Goal: Obtain resource: Obtain resource

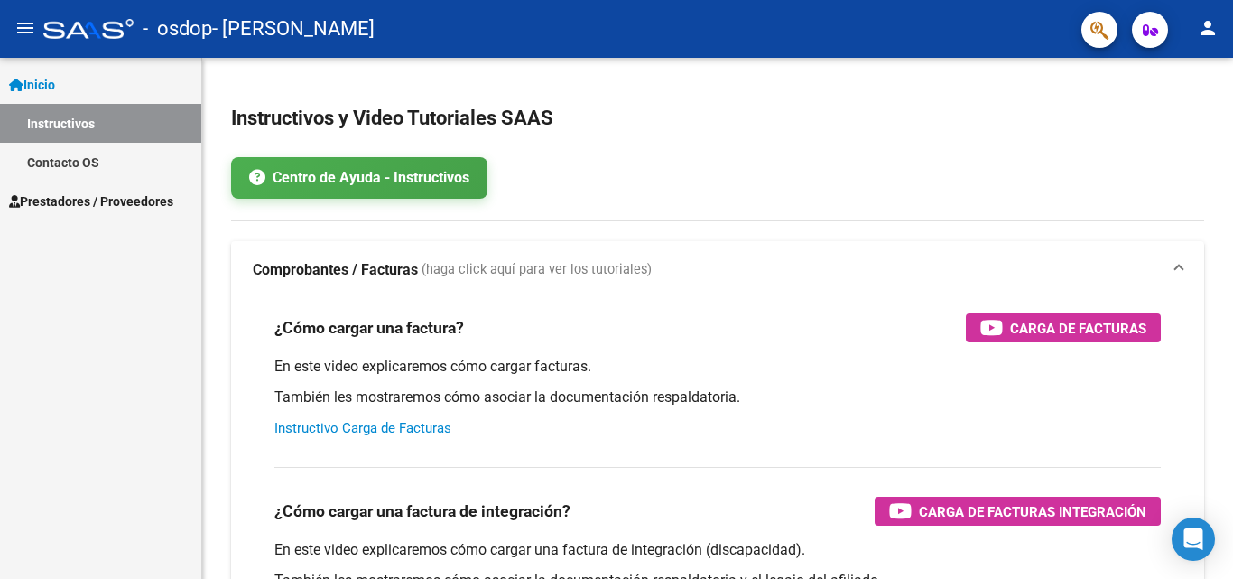
click at [90, 209] on span "Prestadores / Proveedores" at bounding box center [91, 201] width 164 height 20
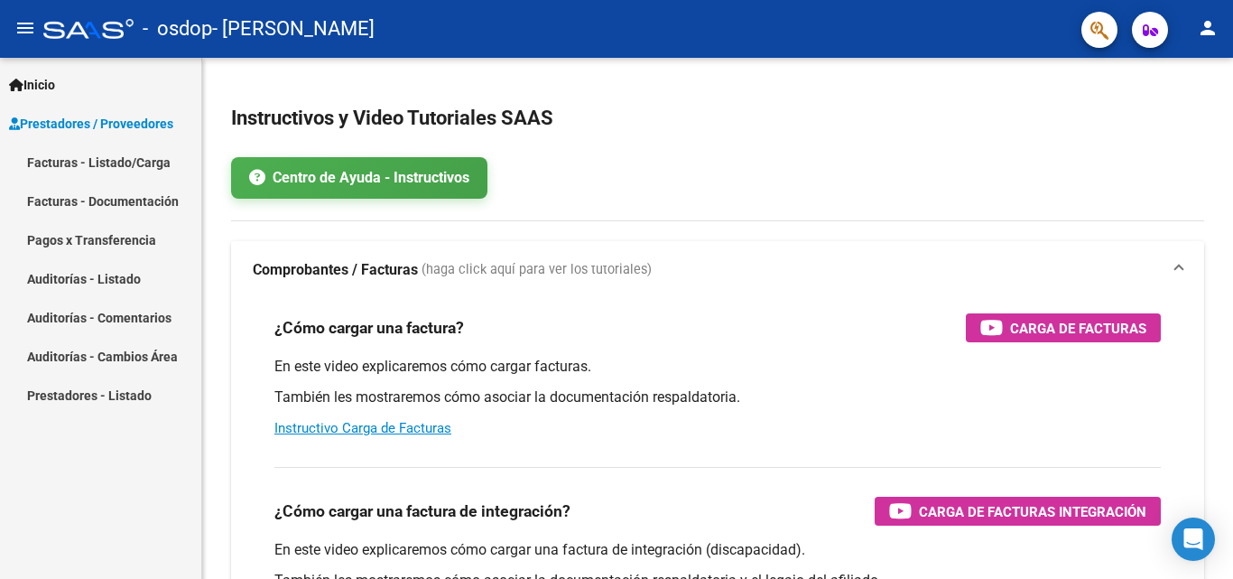
click at [101, 194] on link "Facturas - Documentación" at bounding box center [100, 200] width 201 height 39
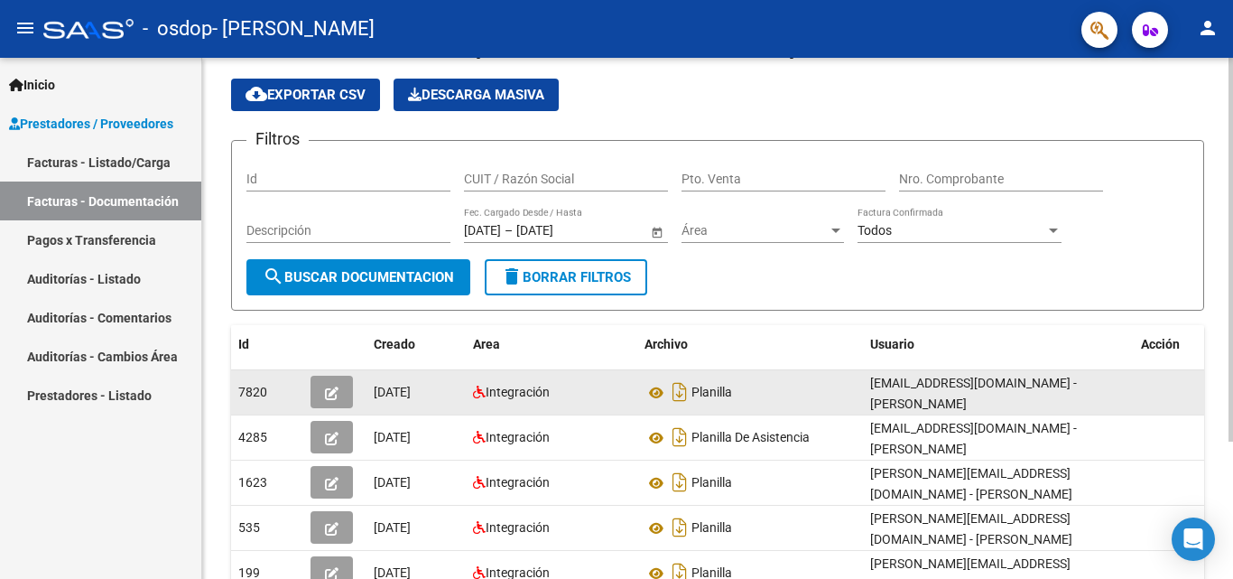
scroll to position [90, 0]
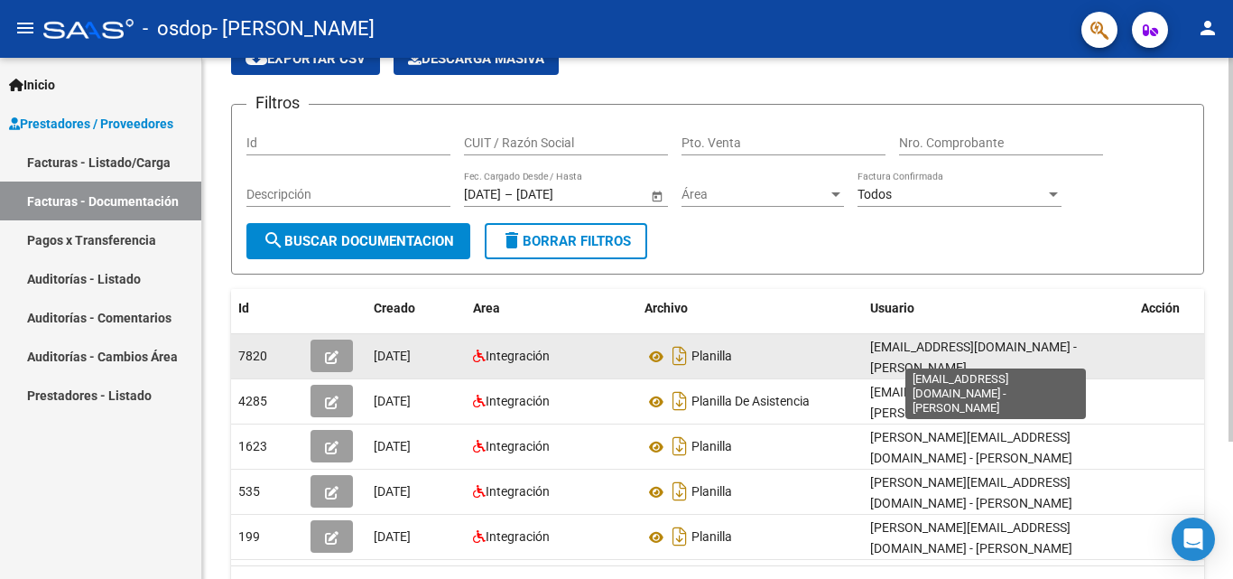
click at [930, 352] on span "[EMAIL_ADDRESS][DOMAIN_NAME] - [PERSON_NAME]" at bounding box center [973, 356] width 207 height 35
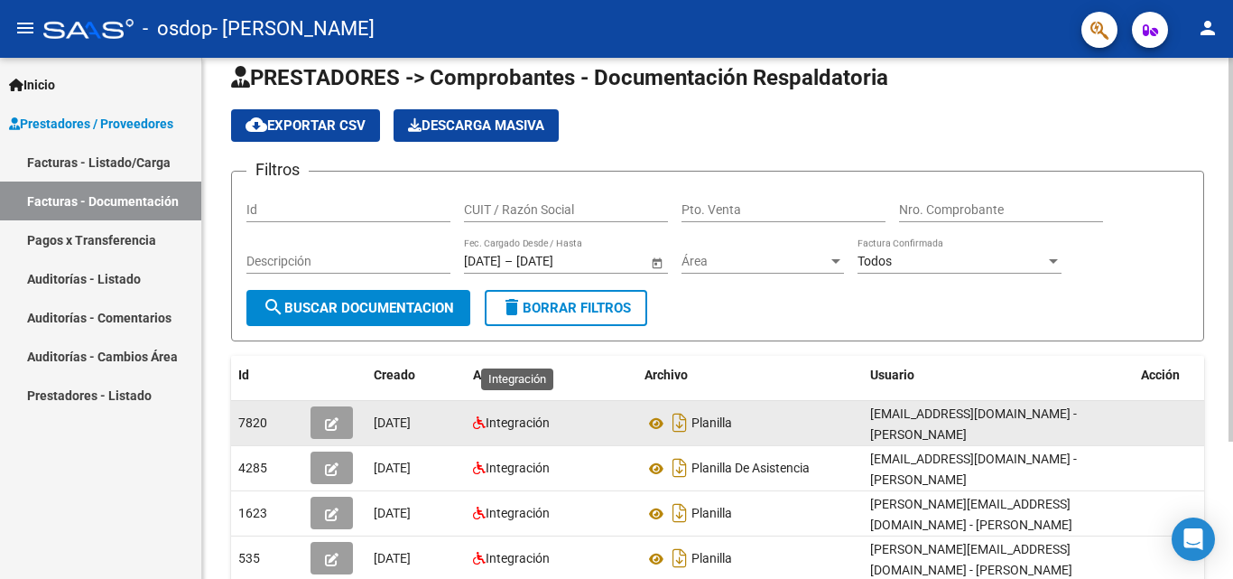
scroll to position [0, 0]
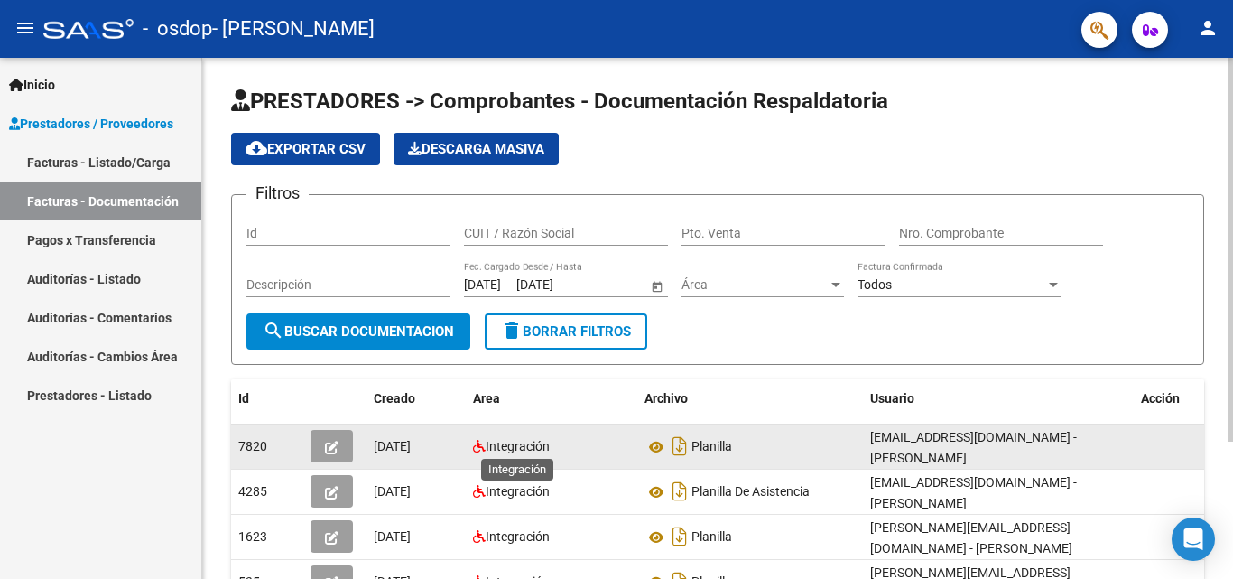
click at [533, 443] on span "Integración" at bounding box center [518, 446] width 64 height 14
click at [659, 439] on icon at bounding box center [656, 447] width 23 height 22
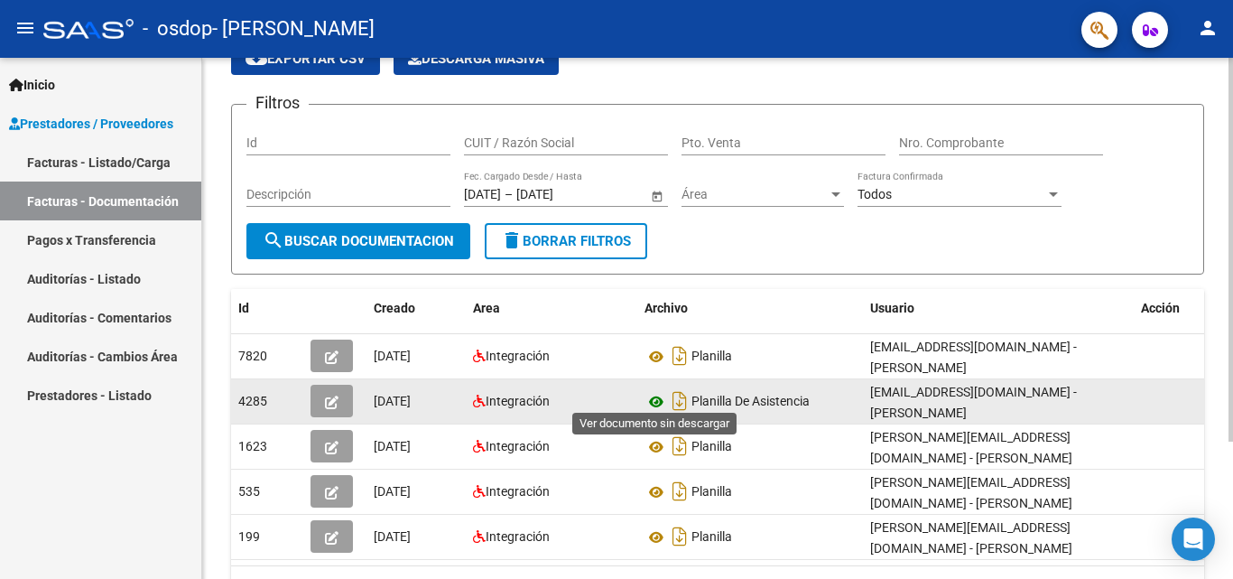
click at [655, 394] on icon at bounding box center [656, 402] width 23 height 22
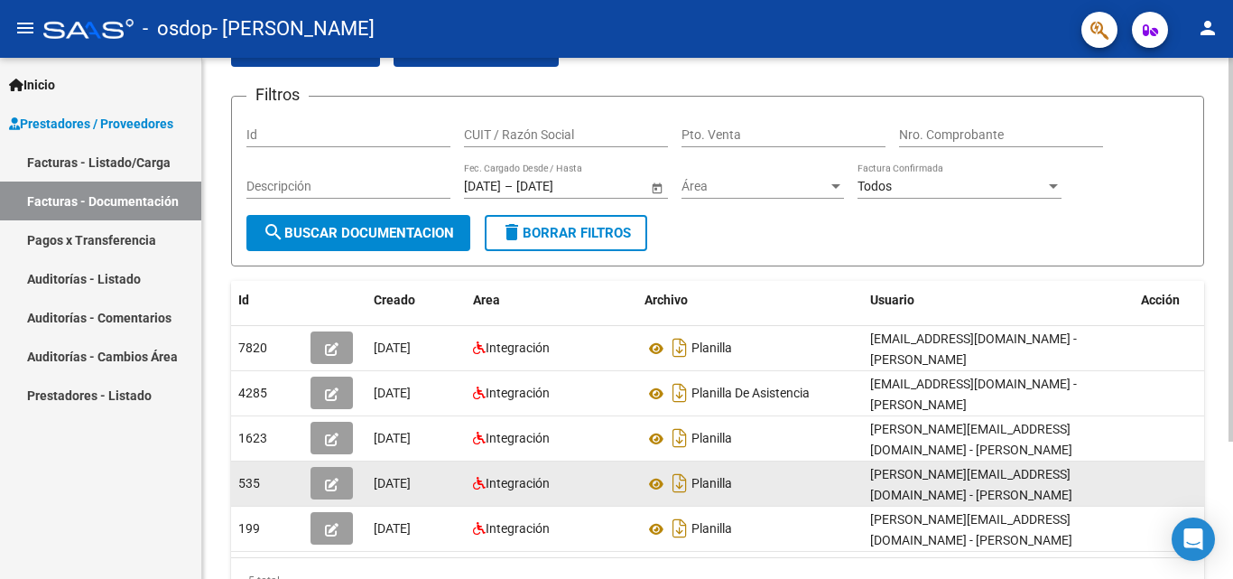
scroll to position [96, 0]
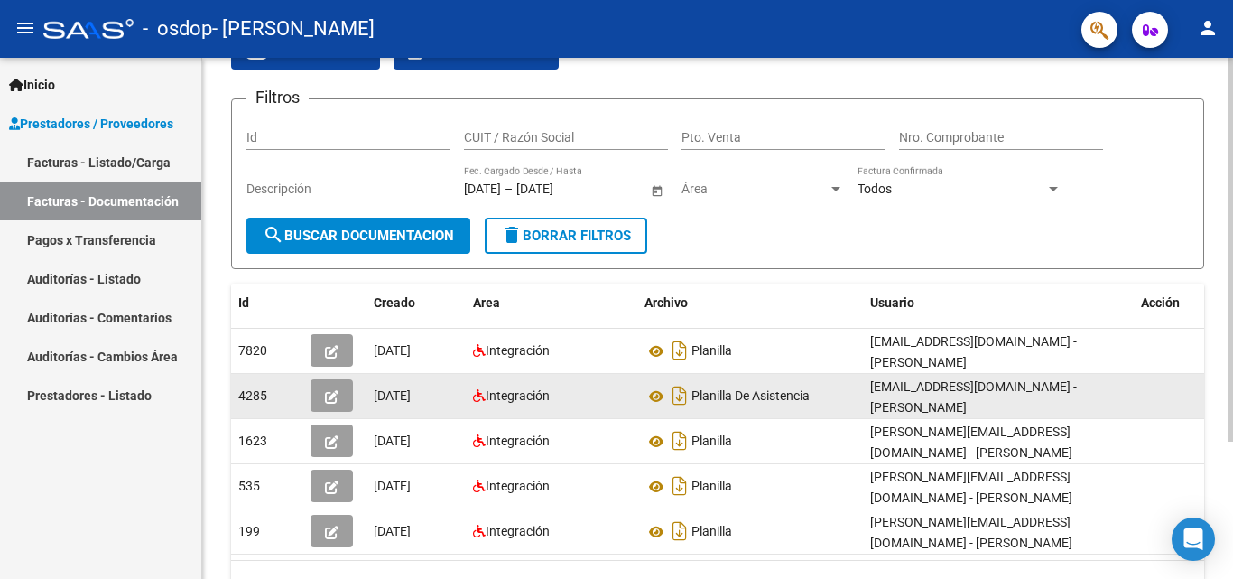
click at [321, 383] on button "button" at bounding box center [332, 395] width 42 height 33
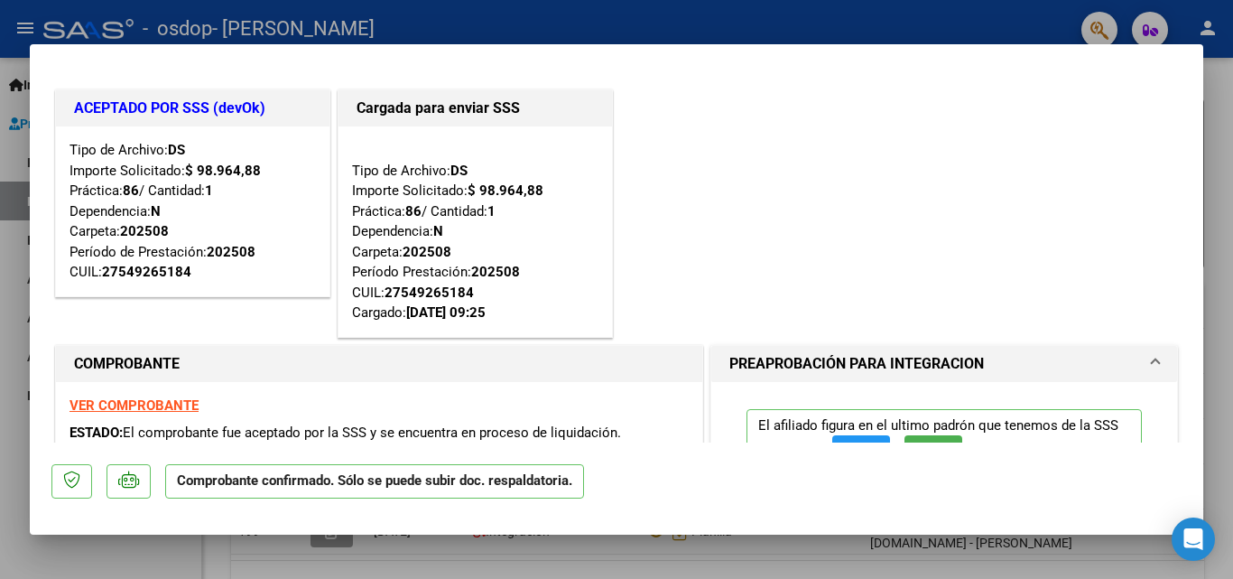
click at [144, 403] on strong "VER COMPROBANTE" at bounding box center [134, 405] width 129 height 16
click at [1232, 354] on div at bounding box center [616, 289] width 1233 height 579
type input "$ 0,00"
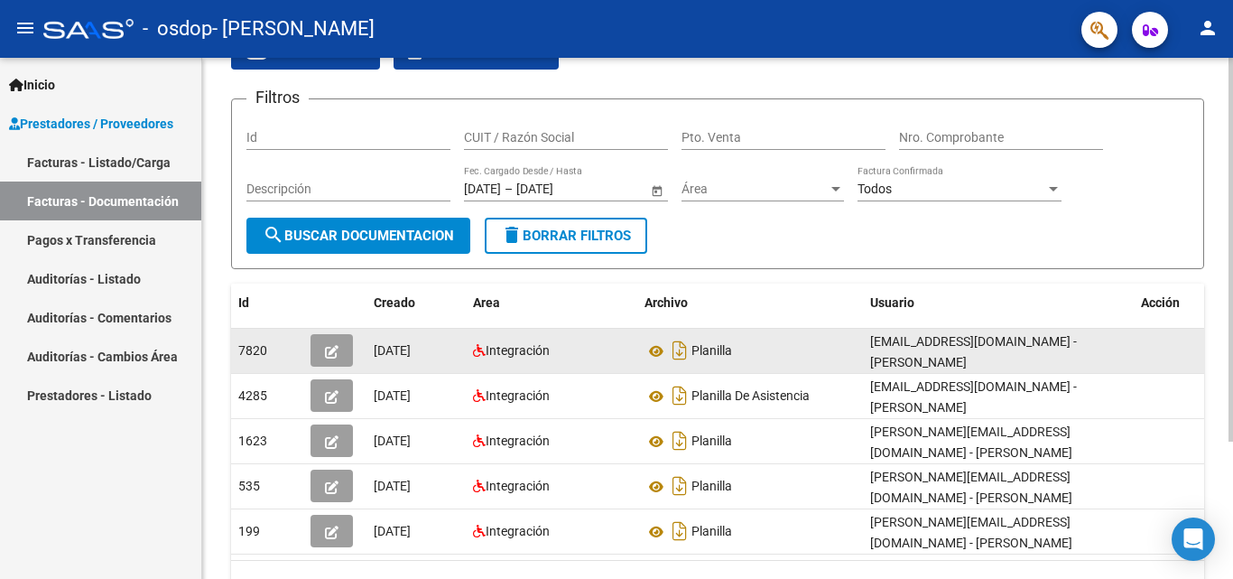
click at [337, 346] on icon "button" at bounding box center [332, 352] width 14 height 14
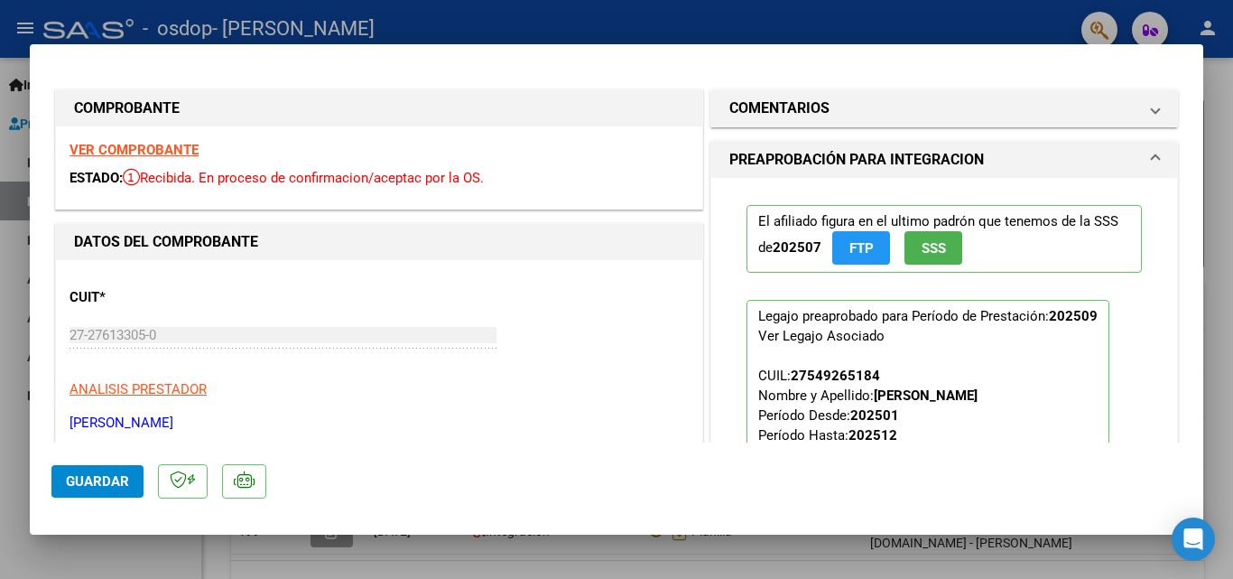
click at [152, 146] on strong "VER COMPROBANTE" at bounding box center [134, 150] width 129 height 16
click at [1222, 241] on div at bounding box center [616, 289] width 1233 height 579
type input "$ 0,00"
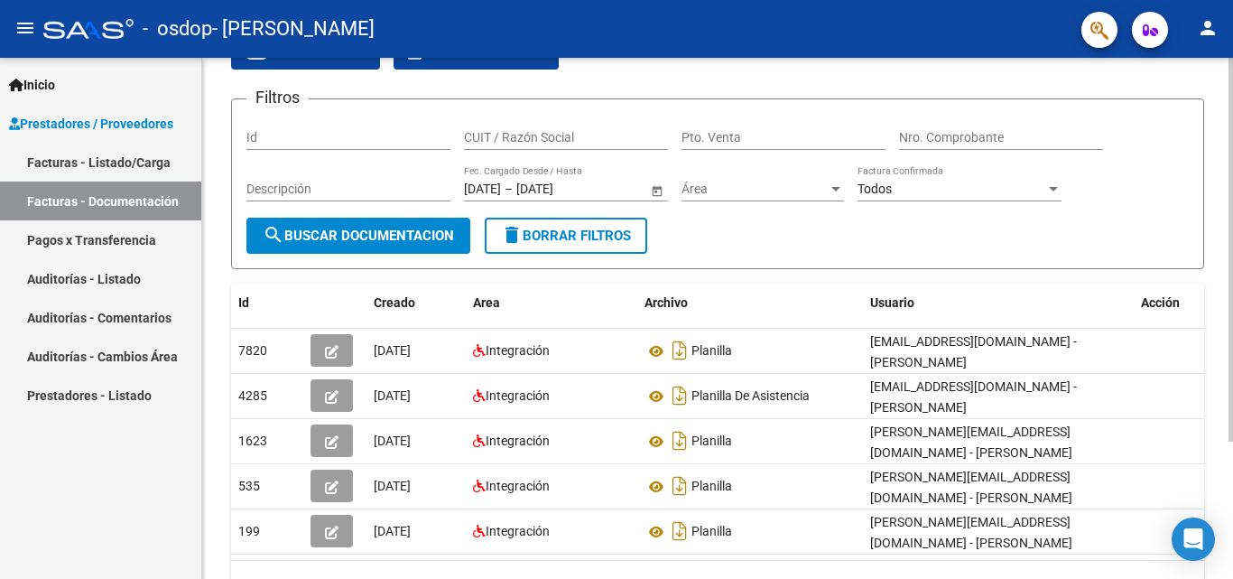
scroll to position [0, 0]
